Goal: Task Accomplishment & Management: Use online tool/utility

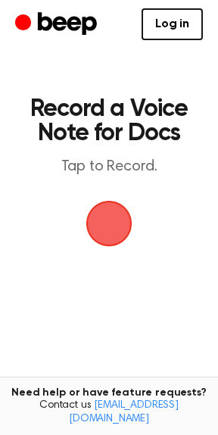
click at [96, 235] on span "button" at bounding box center [109, 223] width 58 height 58
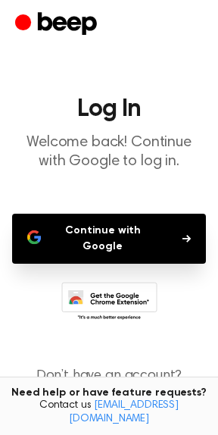
click at [181, 236] on button "Continue with Google" at bounding box center [109, 239] width 194 height 50
click at [96, 234] on button "Continue with Google" at bounding box center [109, 239] width 194 height 50
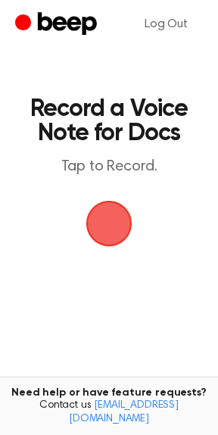
click at [90, 214] on span "button" at bounding box center [109, 224] width 56 height 56
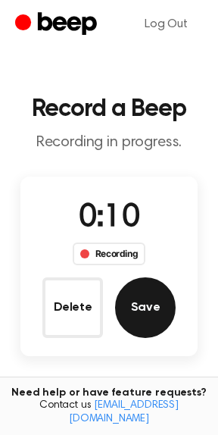
click at [137, 309] on button "Save" at bounding box center [145, 308] width 61 height 61
